Goal: Transaction & Acquisition: Purchase product/service

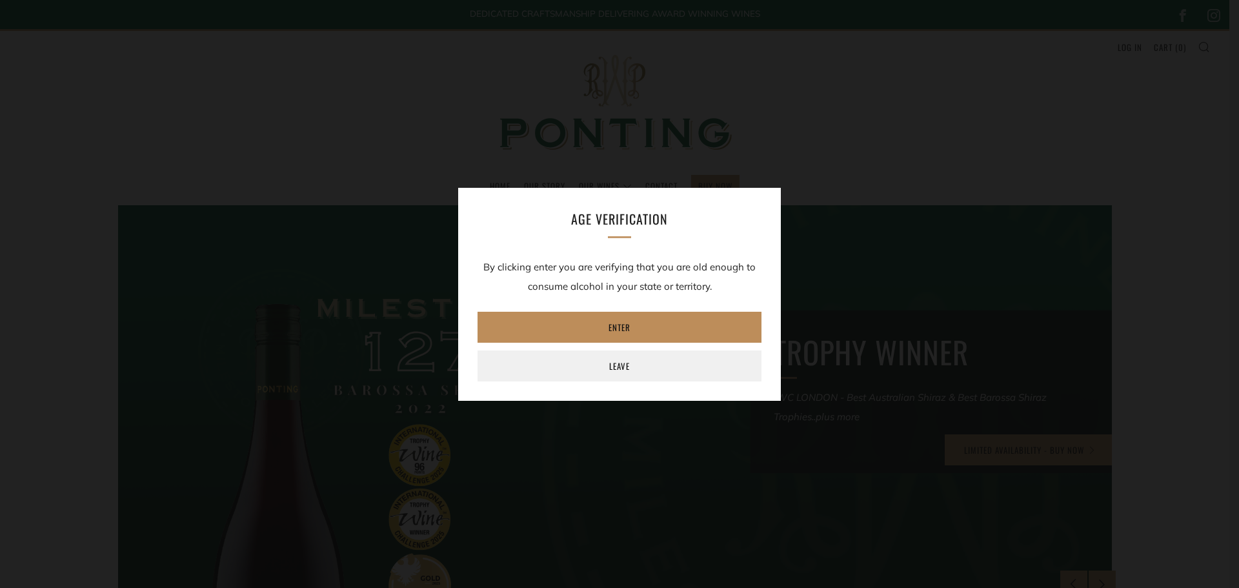
click at [633, 325] on link "Enter" at bounding box center [620, 327] width 284 height 31
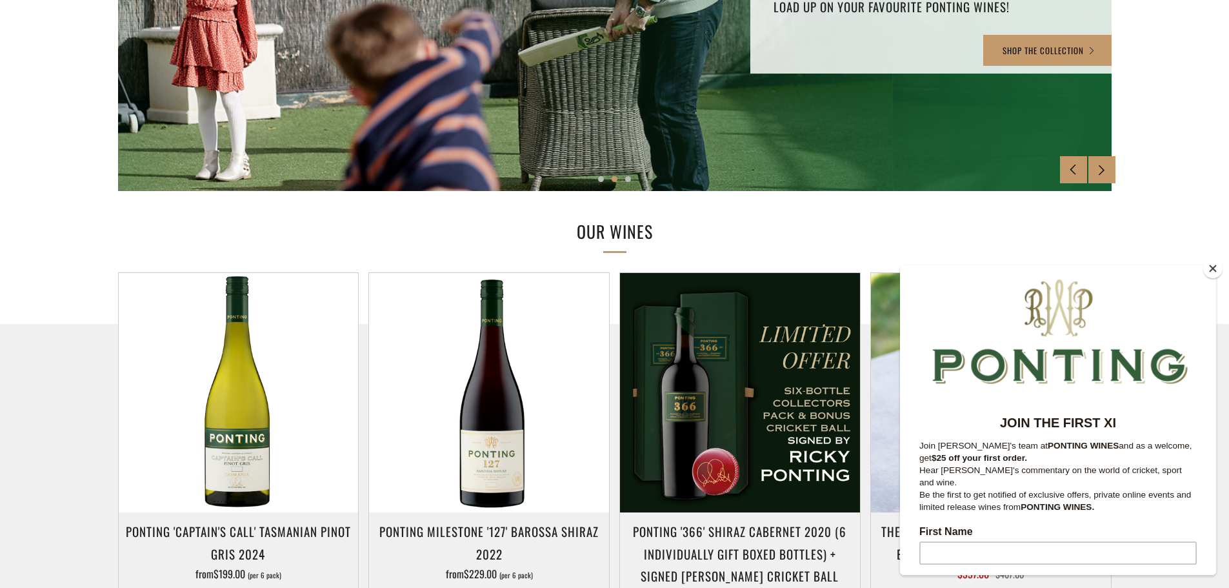
scroll to position [929, 0]
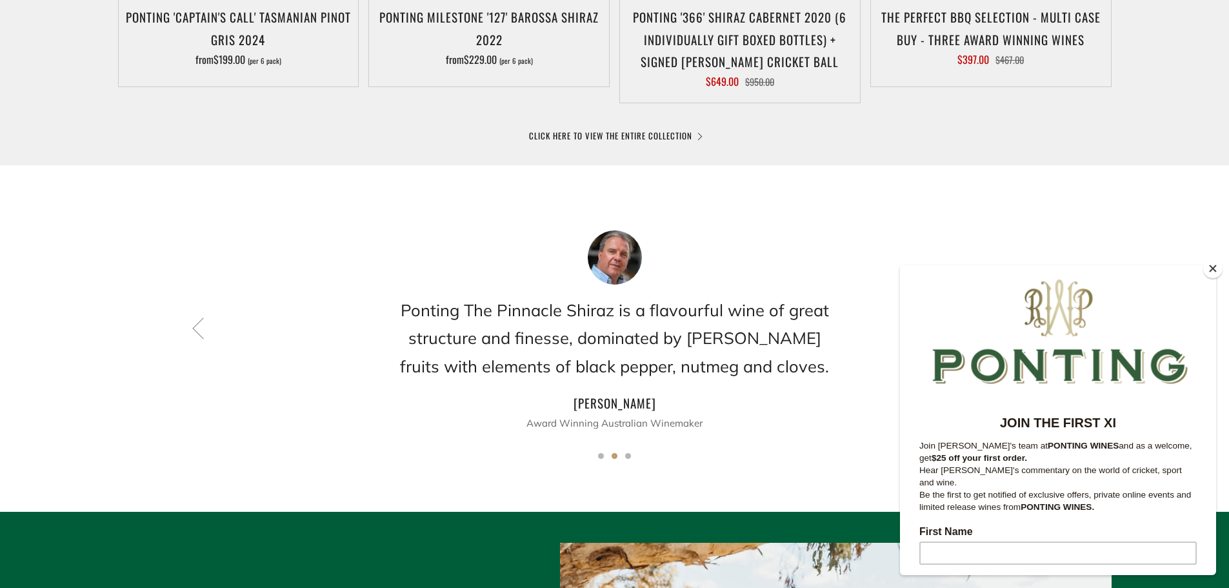
click at [1207, 272] on button "Close" at bounding box center [1212, 268] width 19 height 19
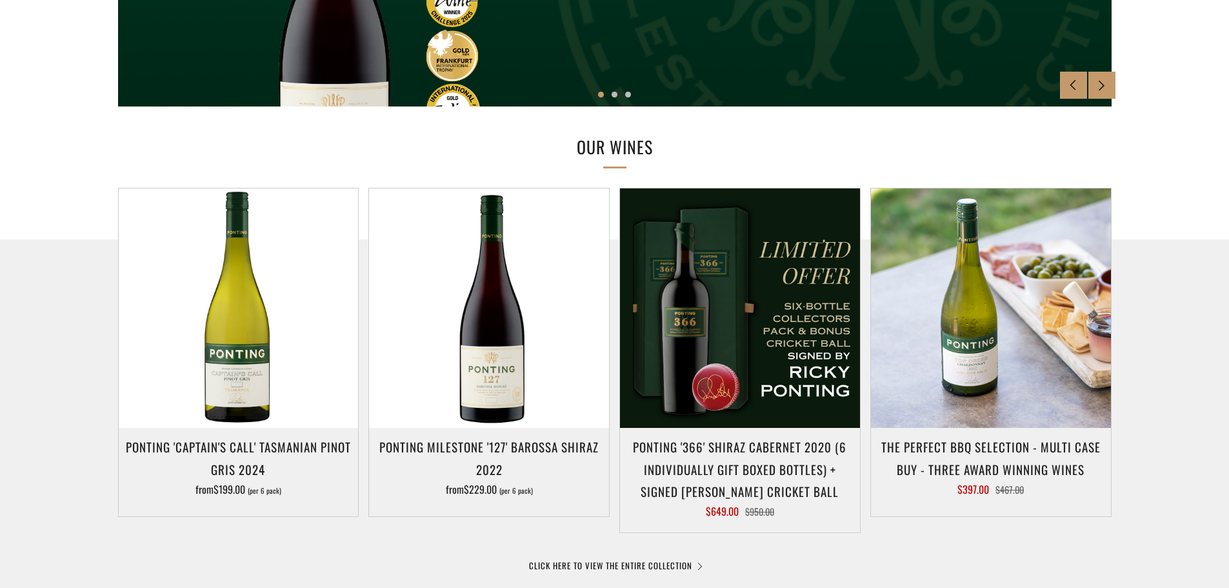
scroll to position [513, 0]
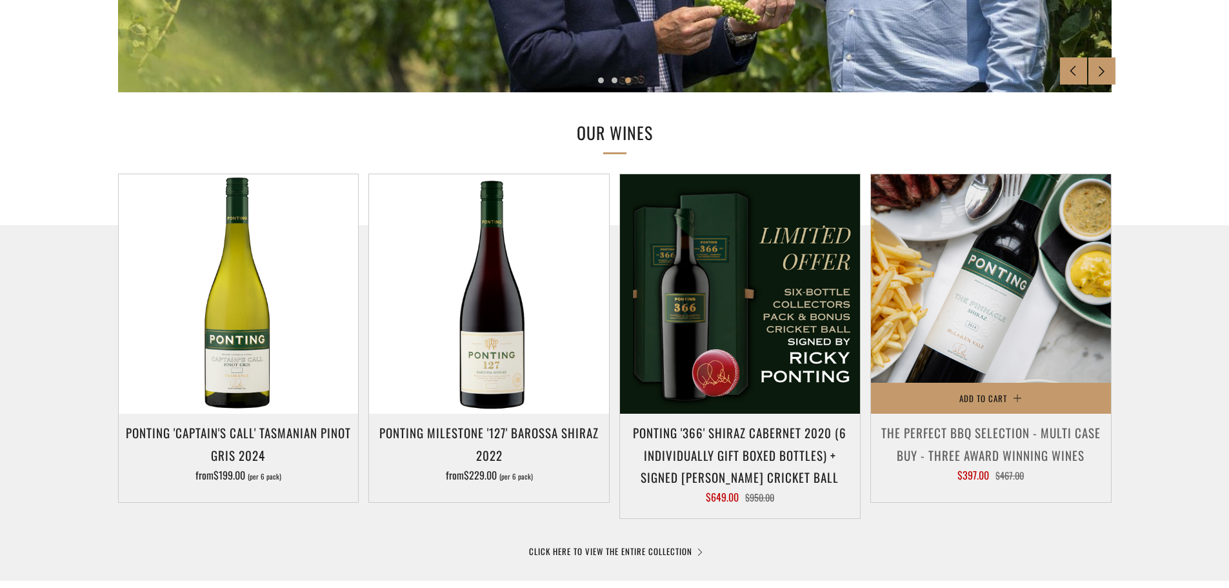
click at [991, 357] on img at bounding box center [991, 294] width 240 height 240
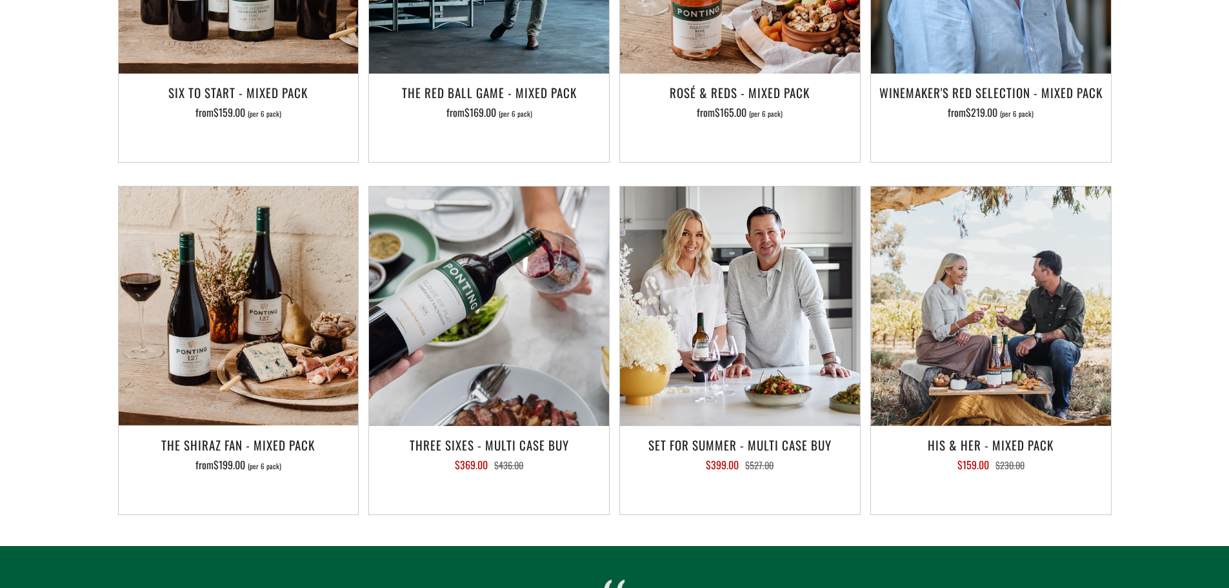
scroll to position [1081, 0]
